Goal: Communication & Community: Answer question/provide support

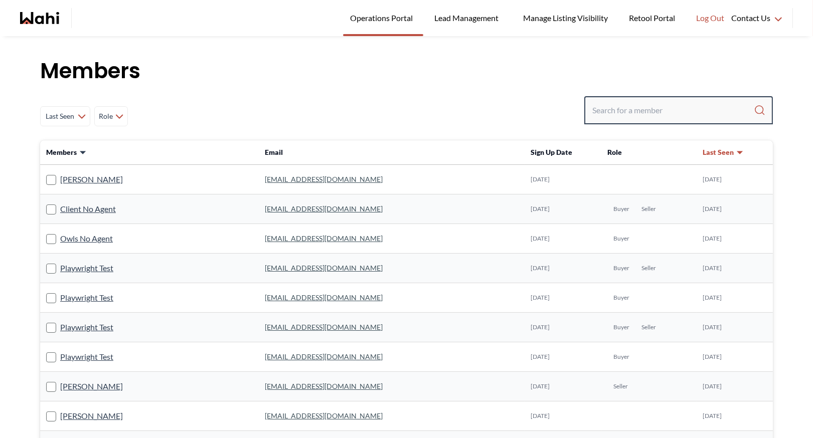
click at [597, 111] on input "Search input" at bounding box center [672, 110] width 161 height 18
type input "[PERSON_NAME]"
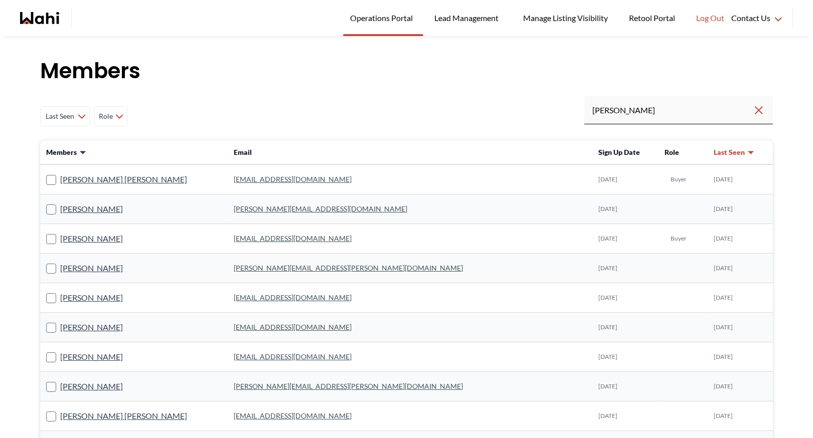
click at [278, 178] on link "[EMAIL_ADDRESS][DOMAIN_NAME]" at bounding box center [293, 179] width 118 height 9
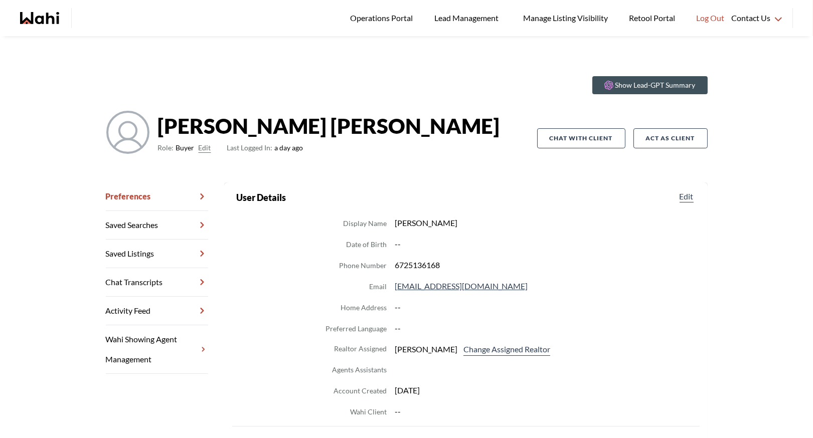
click at [169, 279] on link "Chat Transcripts" at bounding box center [157, 282] width 102 height 29
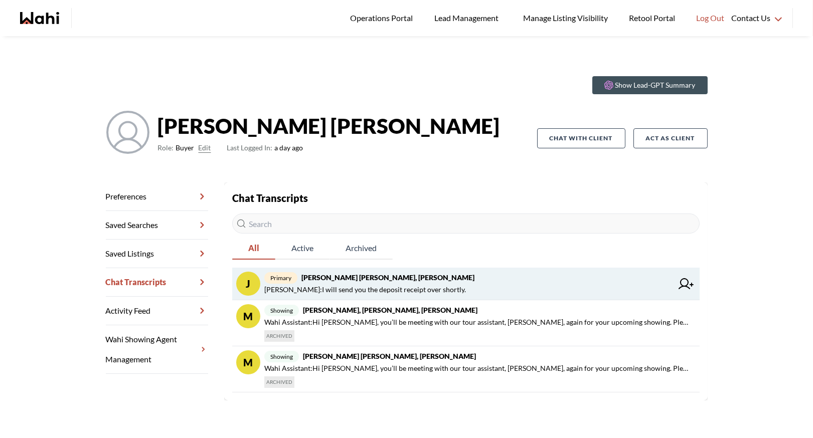
click at [391, 278] on span "primary [PERSON_NAME] [PERSON_NAME], [PERSON_NAME]" at bounding box center [468, 278] width 408 height 12
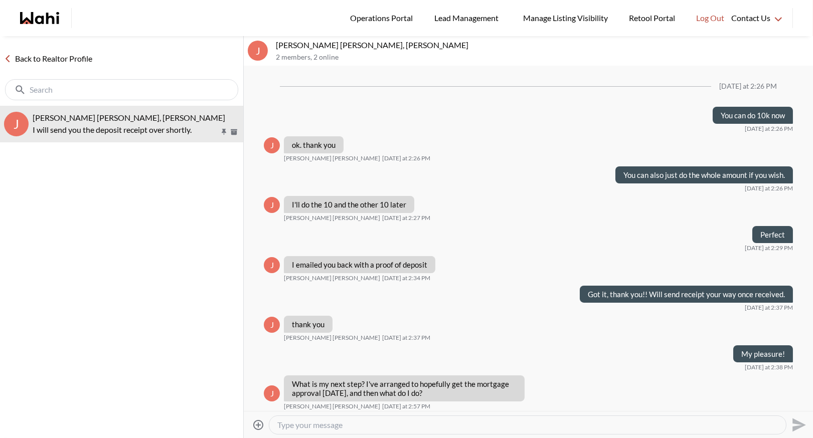
scroll to position [591, 0]
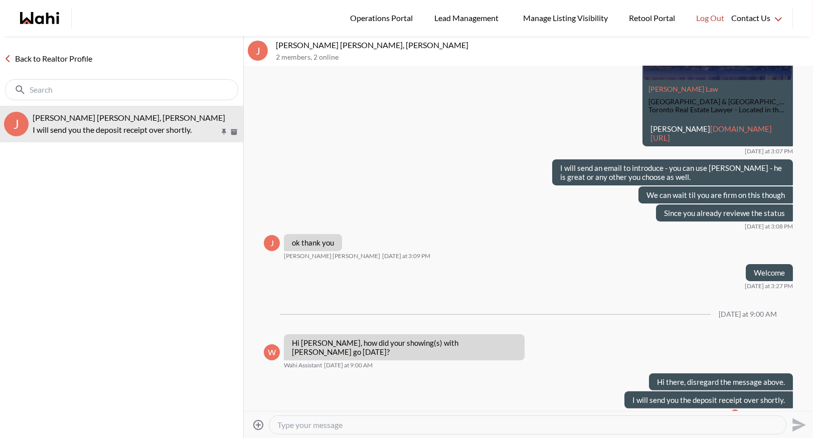
click at [260, 426] on icon "Attach files" at bounding box center [258, 425] width 12 height 12
click at [0, 0] on input "Attach files" at bounding box center [0, 0] width 0 height 0
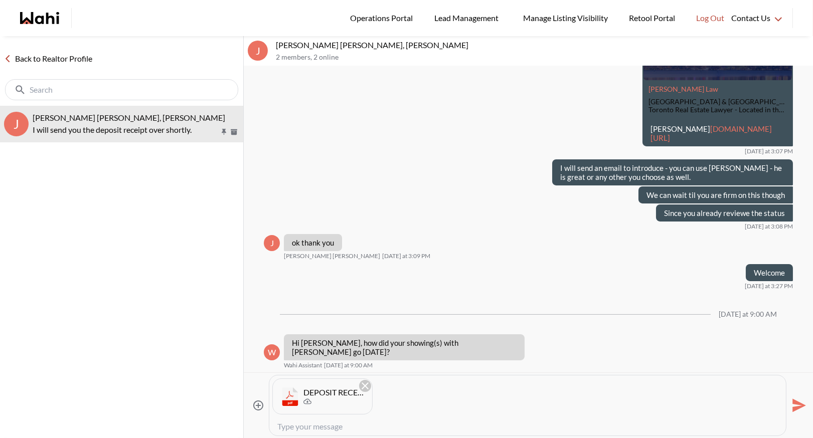
click at [795, 406] on icon "Send" at bounding box center [798, 406] width 16 height 16
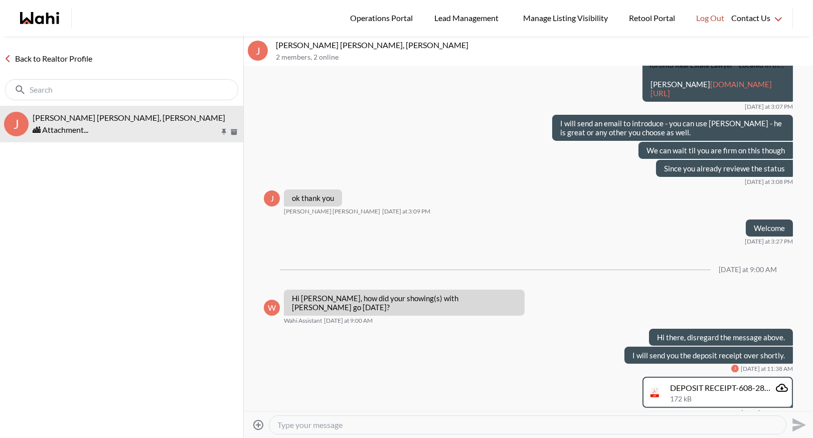
click at [369, 423] on textarea "Type your message" at bounding box center [527, 425] width 500 height 10
type textarea "If you hear back on your approval [DATE], let me know and we can move ahead."
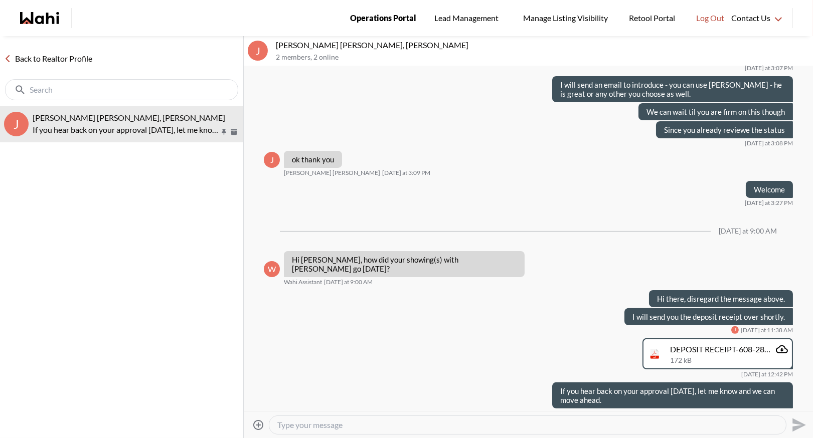
click at [384, 19] on span "Operations Portal" at bounding box center [383, 18] width 66 height 13
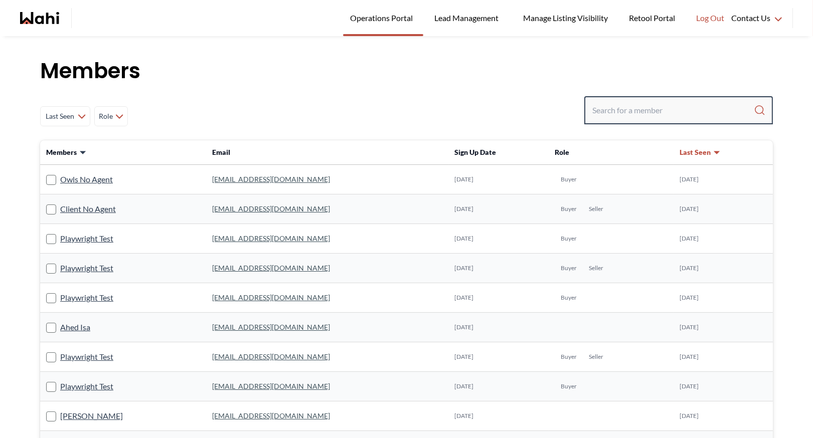
click at [618, 110] on input "Search input" at bounding box center [672, 110] width 161 height 18
type input "behnam"
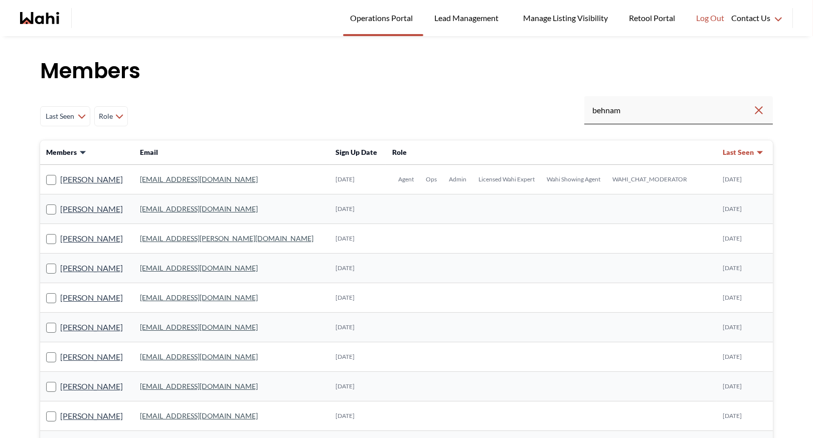
click at [198, 177] on link "behnam.fazili@wahi.com" at bounding box center [199, 179] width 118 height 9
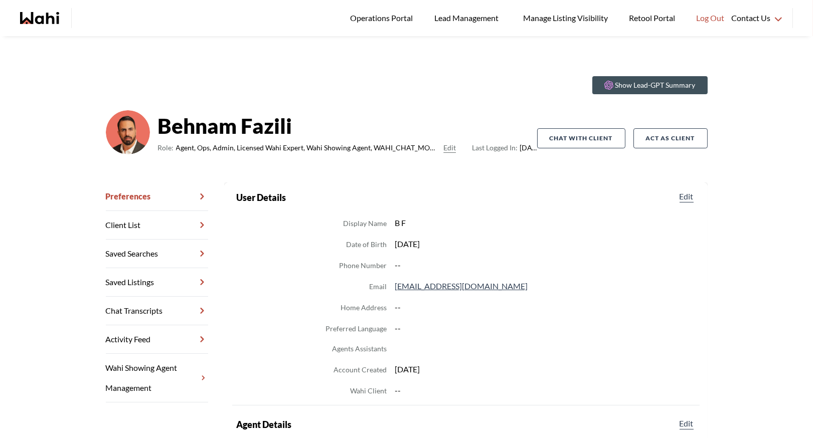
click at [144, 310] on link "Chat Transcripts" at bounding box center [157, 311] width 102 height 29
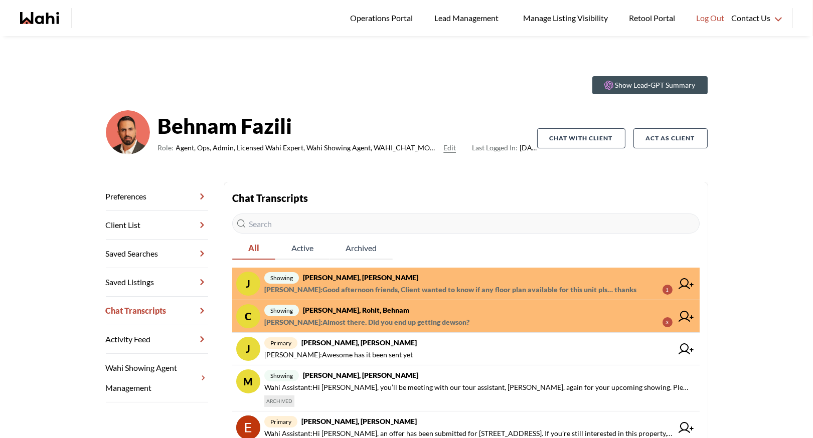
click at [355, 280] on strong "Josh Hortaleza, Paul, Behnam" at bounding box center [360, 277] width 115 height 9
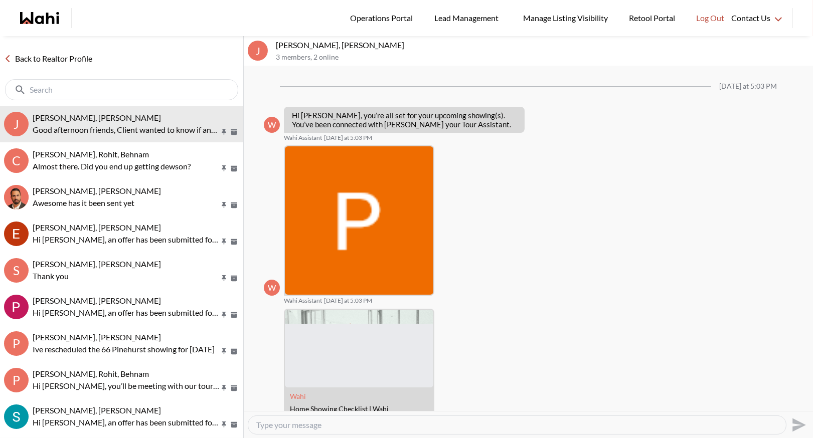
scroll to position [581, 0]
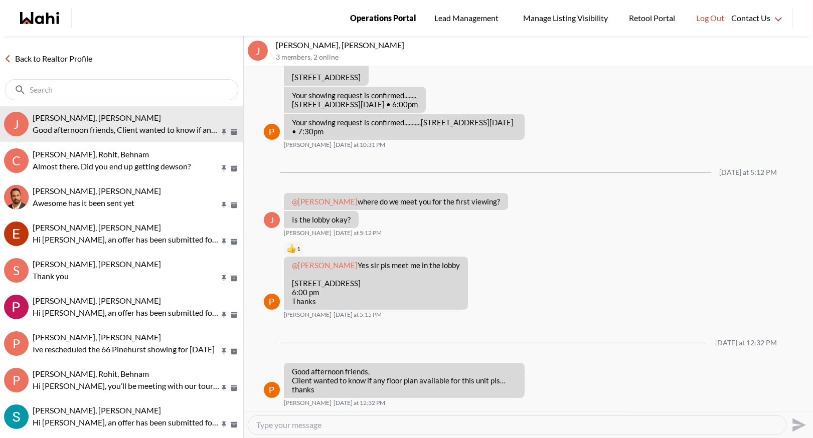
click at [387, 22] on span "Operations Portal" at bounding box center [383, 18] width 66 height 13
